Goal: Complete application form: Complete application form

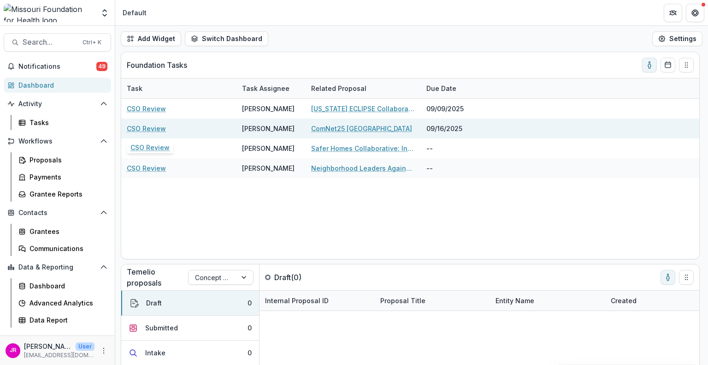
click at [149, 128] on link "CSO Review" at bounding box center [146, 129] width 39 height 10
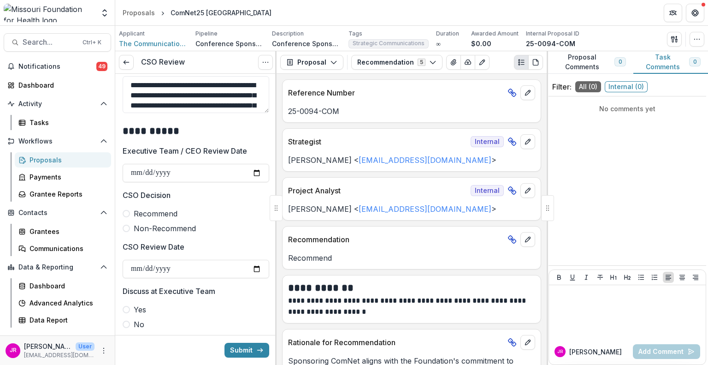
scroll to position [415, 0]
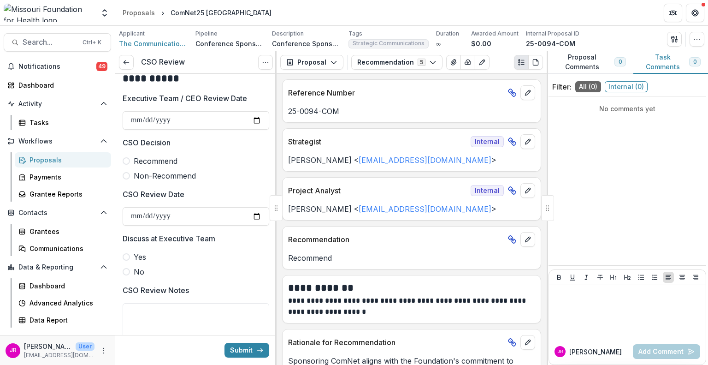
click at [130, 160] on label "Recommend" at bounding box center [196, 160] width 147 height 11
click at [252, 212] on input "CSO Review Date" at bounding box center [196, 216] width 147 height 18
type input "**********"
click at [125, 272] on span at bounding box center [126, 271] width 7 height 7
click at [241, 348] on button "Submit" at bounding box center [247, 350] width 45 height 15
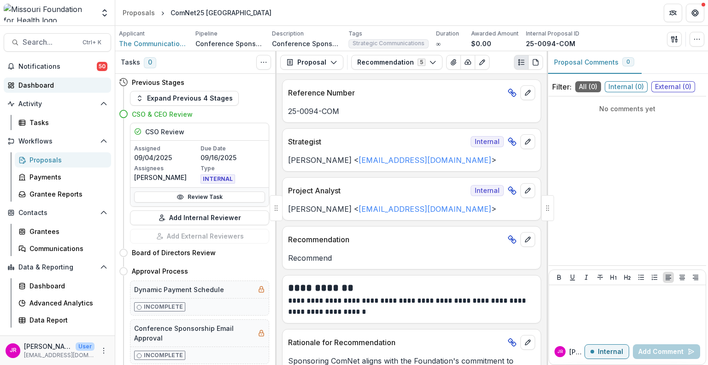
click at [38, 86] on div "Dashboard" at bounding box center [60, 85] width 85 height 10
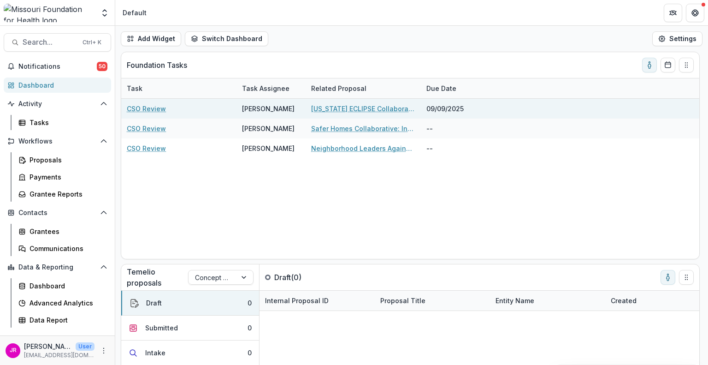
click at [153, 106] on link "CSO Review" at bounding box center [146, 109] width 39 height 10
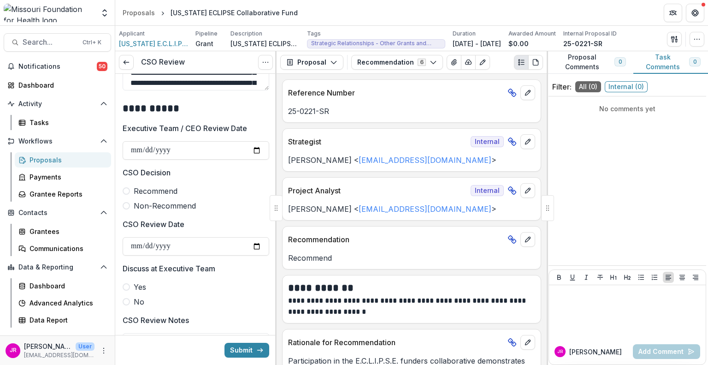
scroll to position [415, 0]
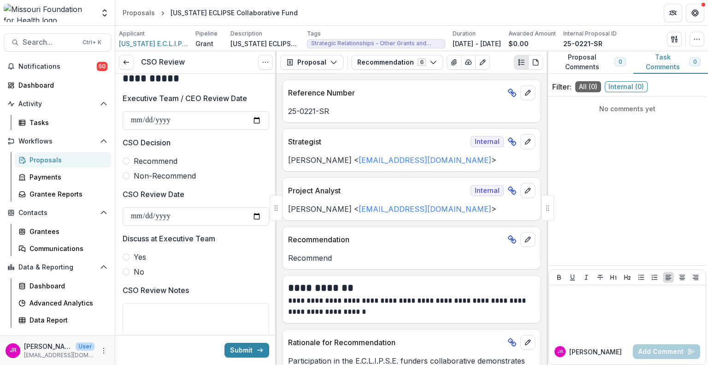
click at [125, 160] on span at bounding box center [126, 160] width 7 height 7
click at [250, 213] on input "CSO Review Date" at bounding box center [196, 216] width 147 height 18
type input "**********"
click at [124, 271] on span at bounding box center [126, 271] width 7 height 7
click at [242, 351] on button "Submit" at bounding box center [247, 350] width 45 height 15
